Goal: Information Seeking & Learning: Learn about a topic

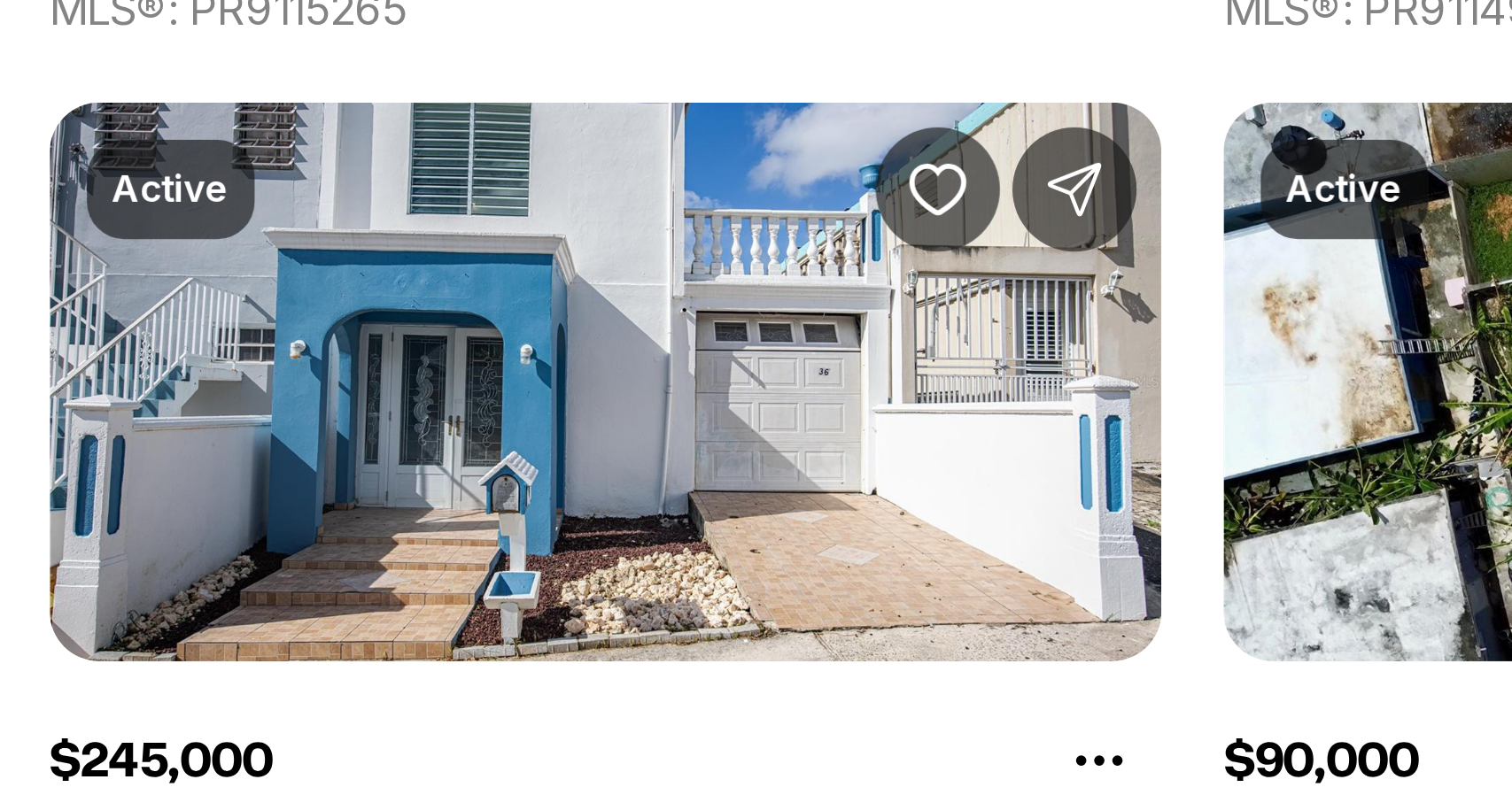
scroll to position [4084, 0]
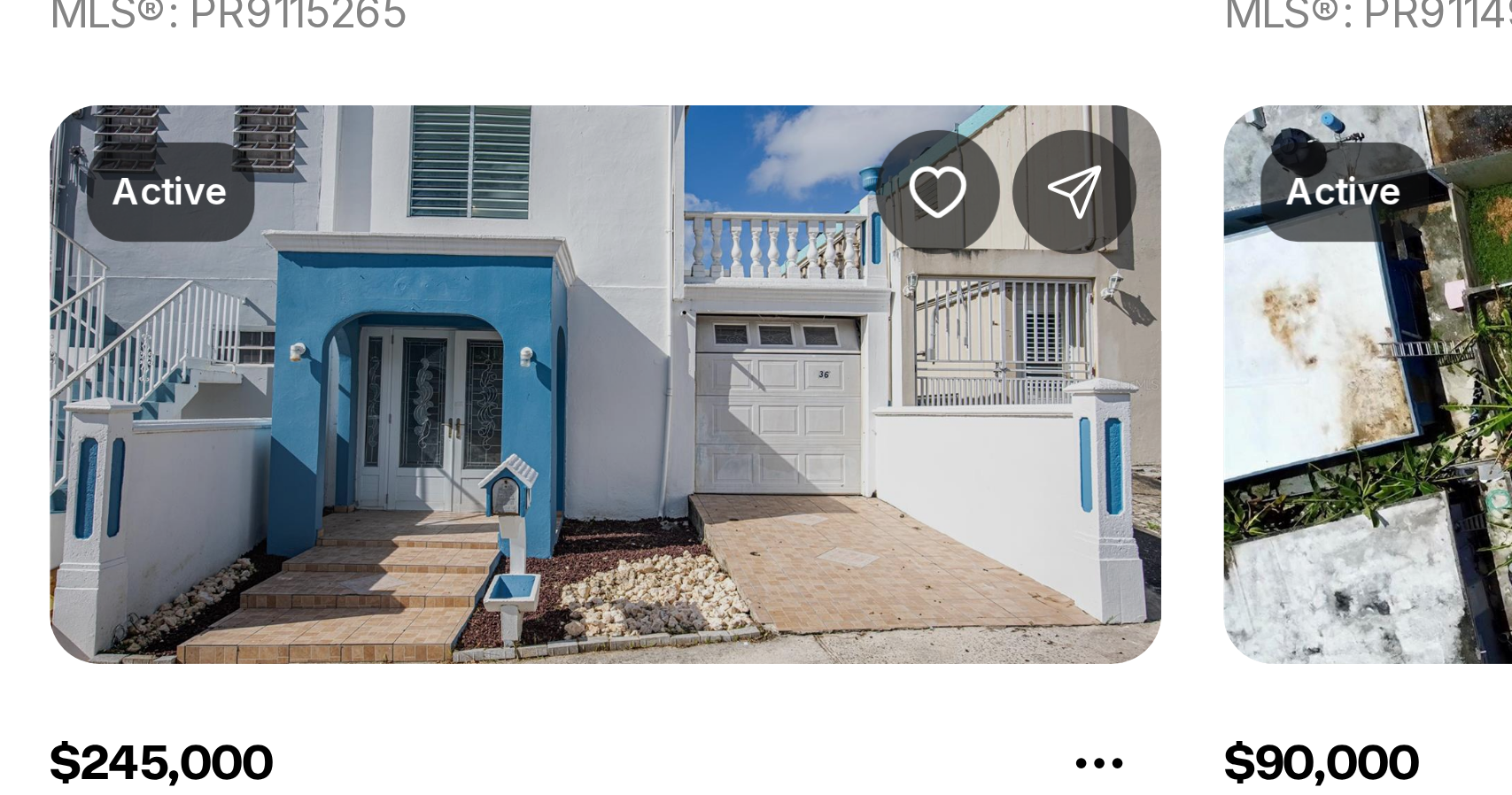
click at [150, 566] on link "P36 A, BAYAMON PR, 00959" at bounding box center [97, 573] width 167 height 15
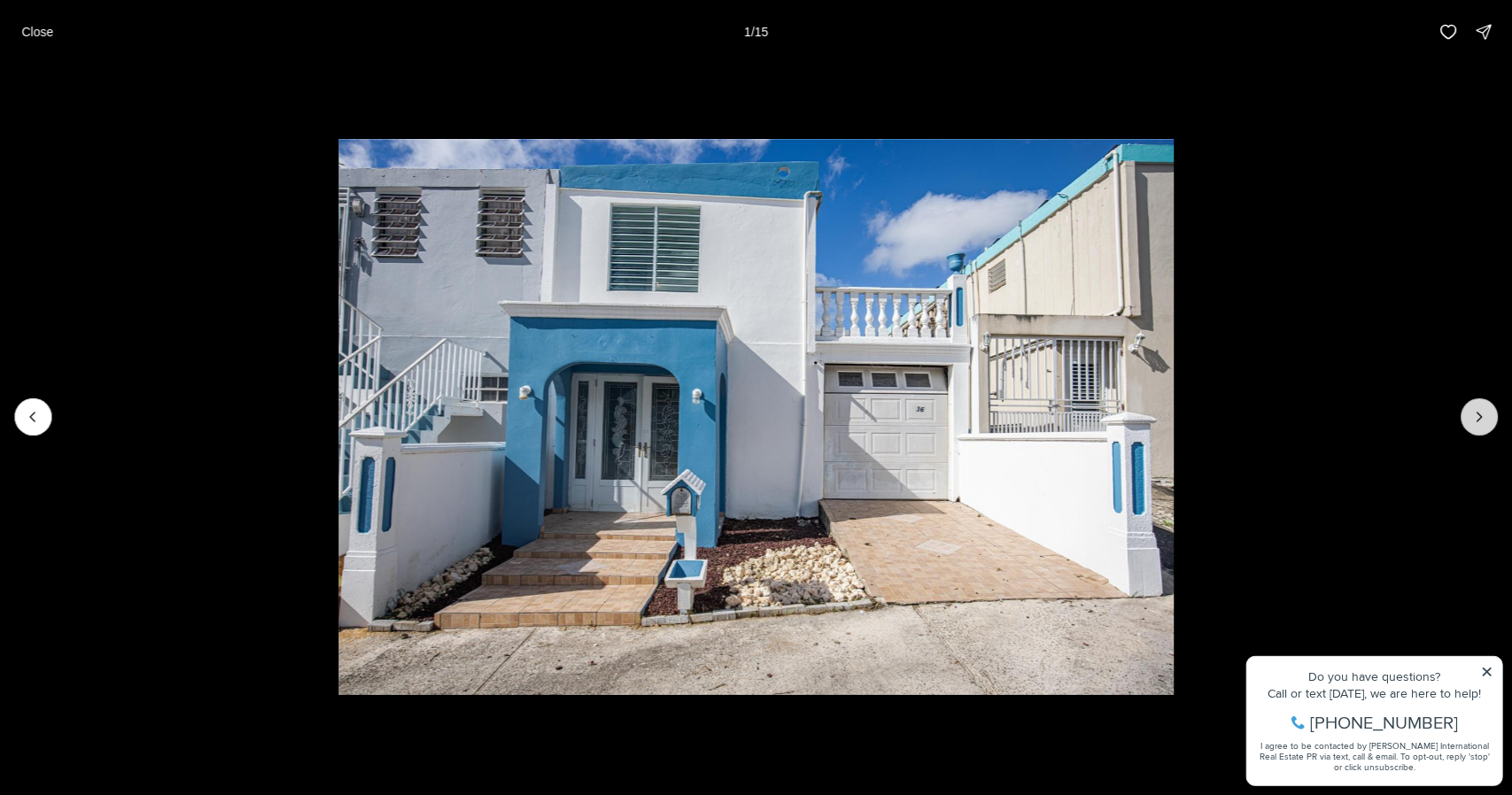
click at [1479, 416] on icon "Next slide" at bounding box center [1479, 417] width 18 height 18
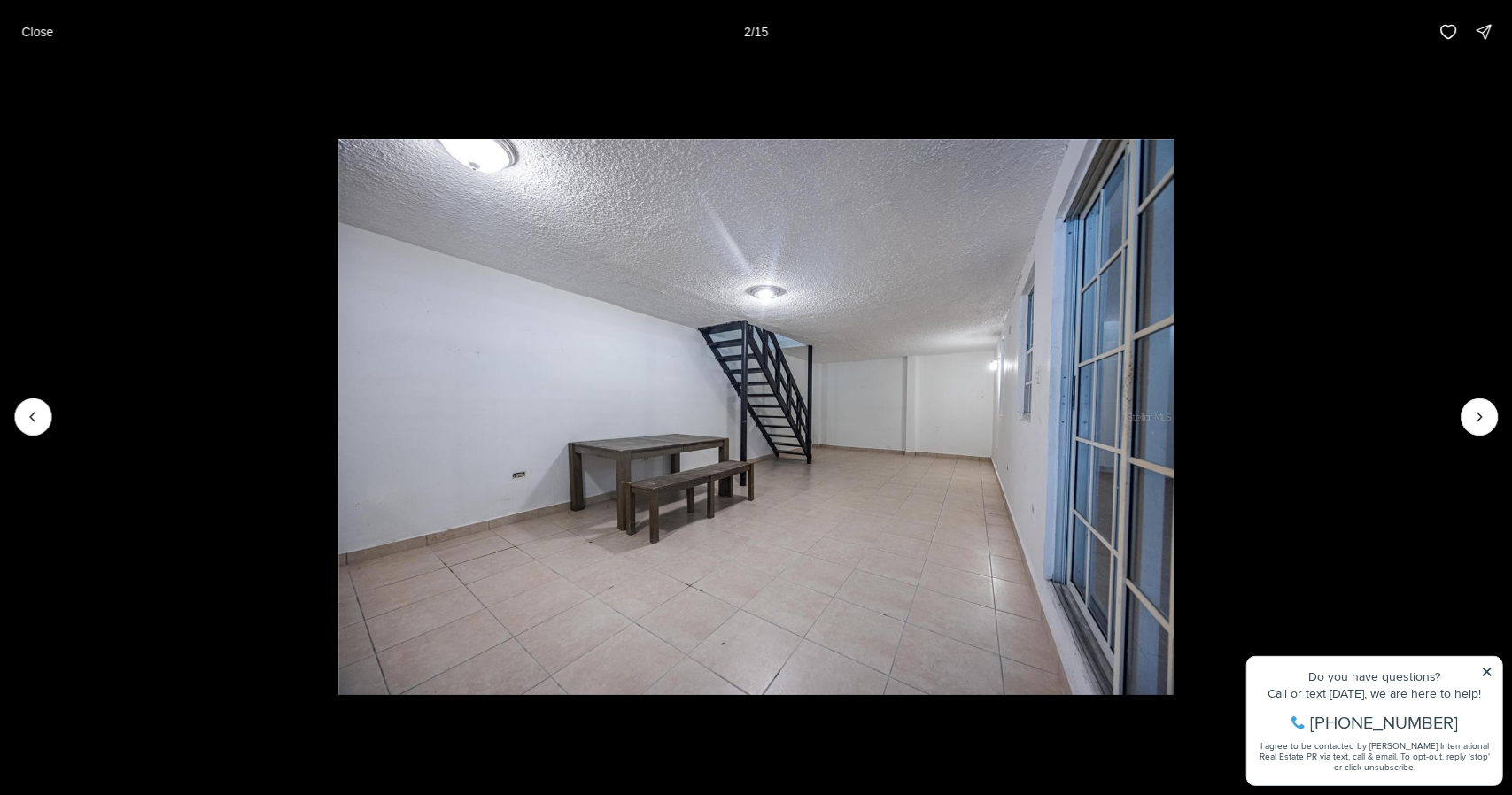
click at [1457, 451] on li "2 of 15" at bounding box center [756, 416] width 1512 height 707
click at [1464, 427] on button "Next slide" at bounding box center [1478, 416] width 37 height 37
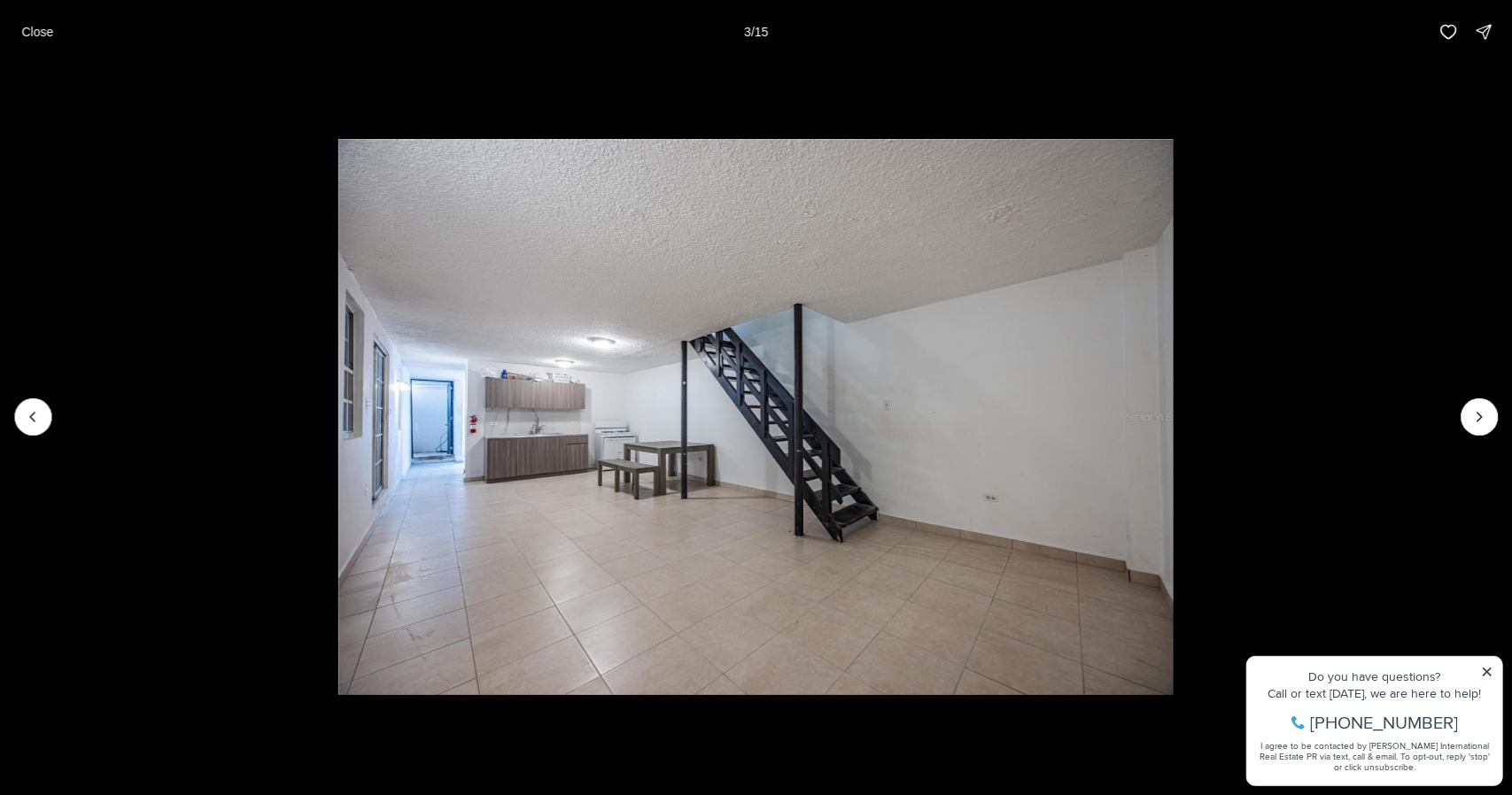
click at [1452, 441] on li "3 of 15" at bounding box center [755, 416] width 1512 height 707
click at [1467, 435] on li "3 of 15" at bounding box center [755, 416] width 1512 height 707
click at [1470, 415] on icon "Next slide" at bounding box center [1479, 417] width 18 height 18
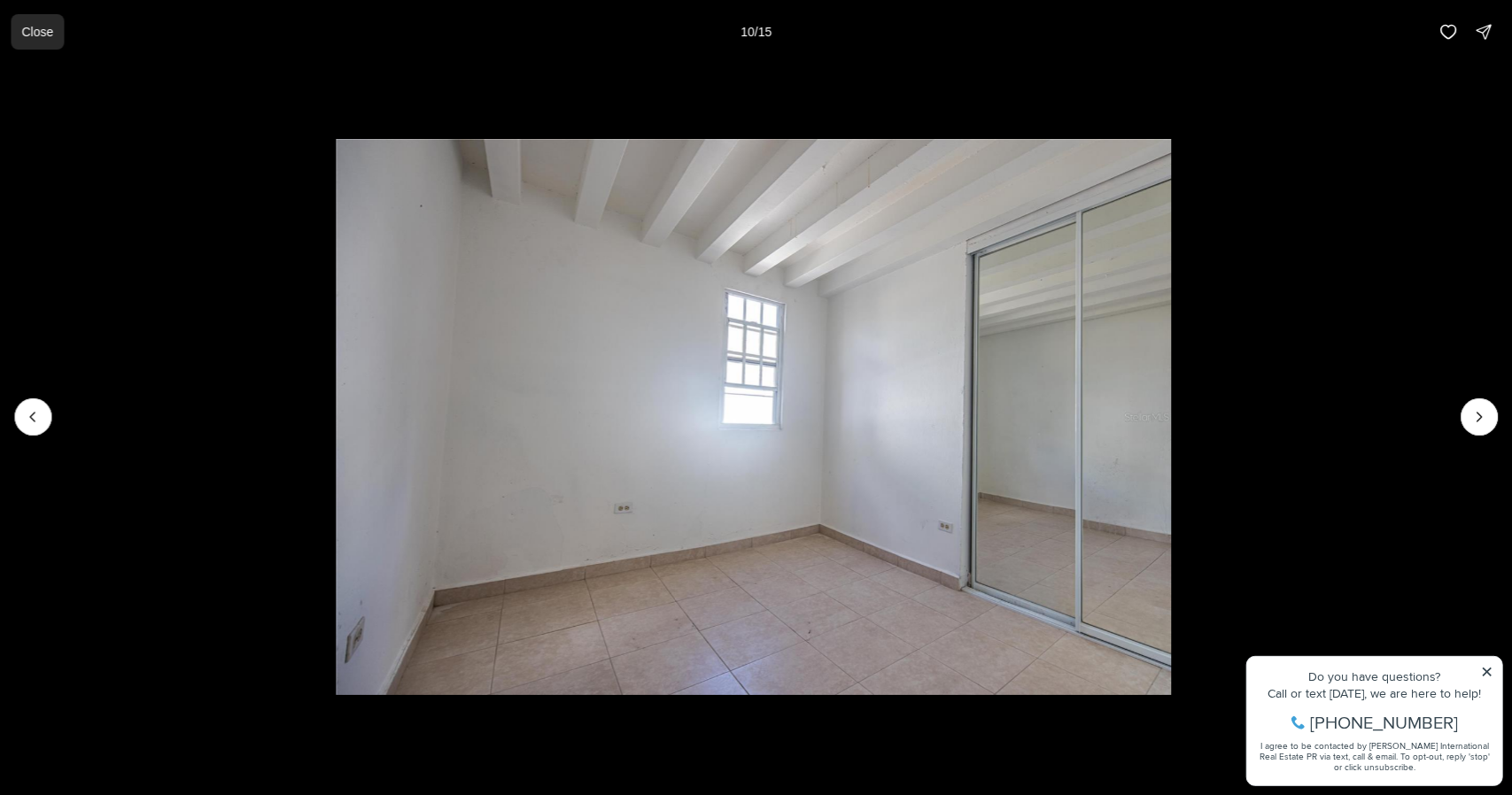
click at [17, 49] on button "Close" at bounding box center [37, 32] width 53 height 36
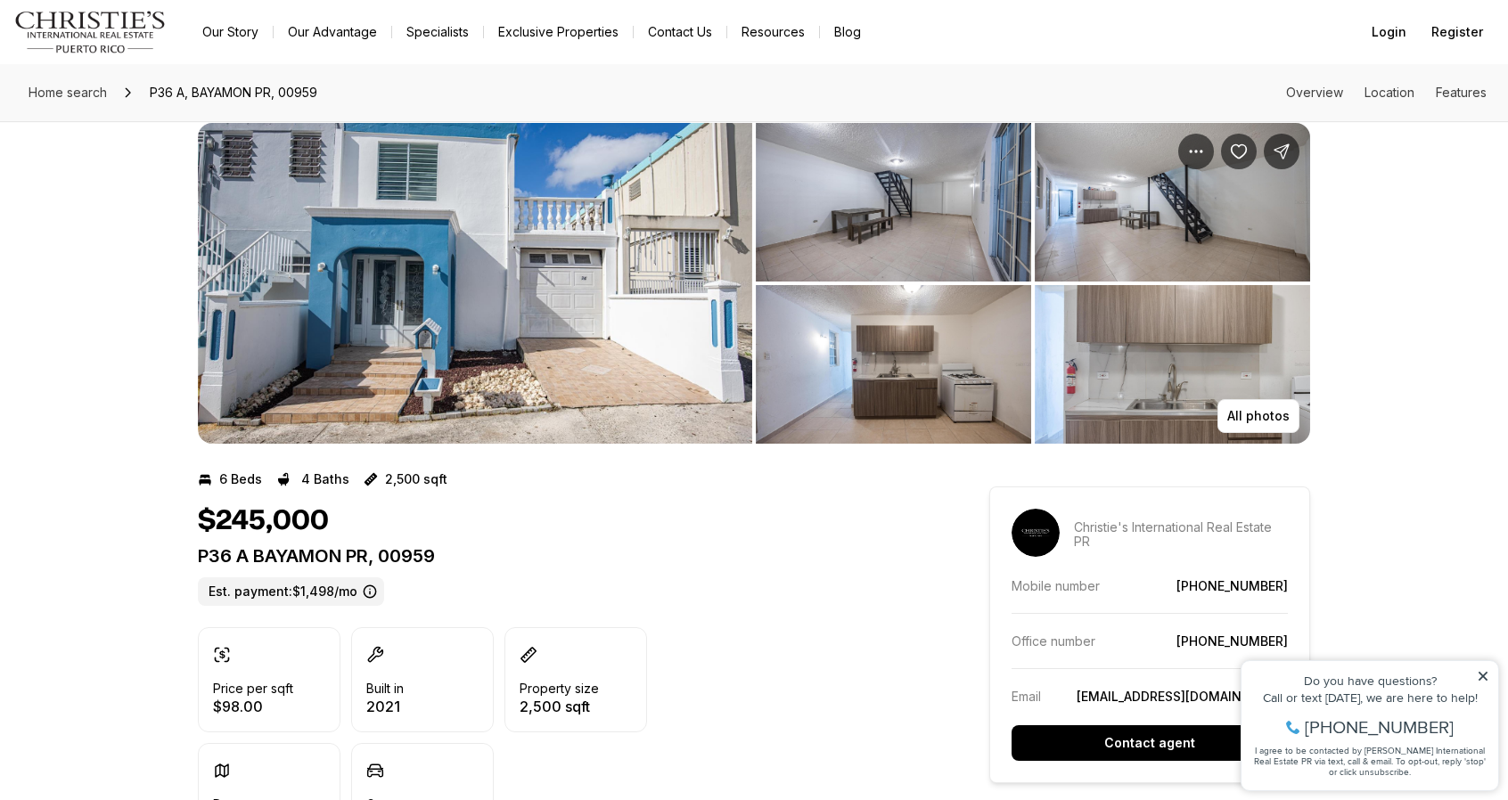
scroll to position [32, 0]
